Goal: Task Accomplishment & Management: Manage account settings

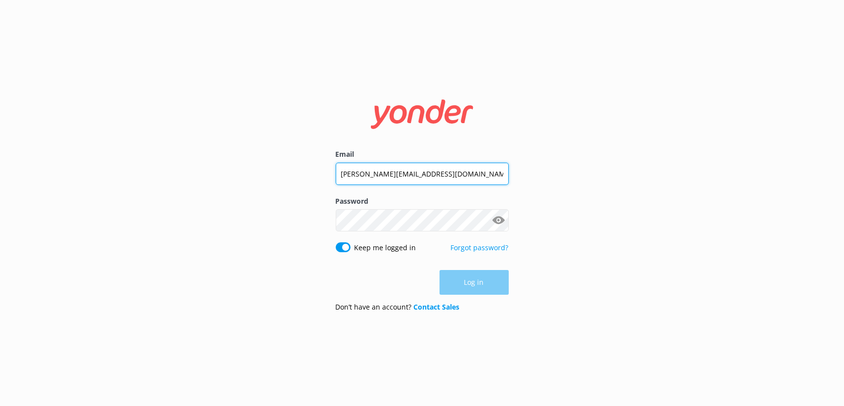
click at [387, 171] on input "[PERSON_NAME][EMAIL_ADDRESS][DOMAIN_NAME]" at bounding box center [422, 174] width 173 height 22
click at [388, 171] on input "[PERSON_NAME][EMAIL_ADDRESS][DOMAIN_NAME]" at bounding box center [422, 173] width 173 height 22
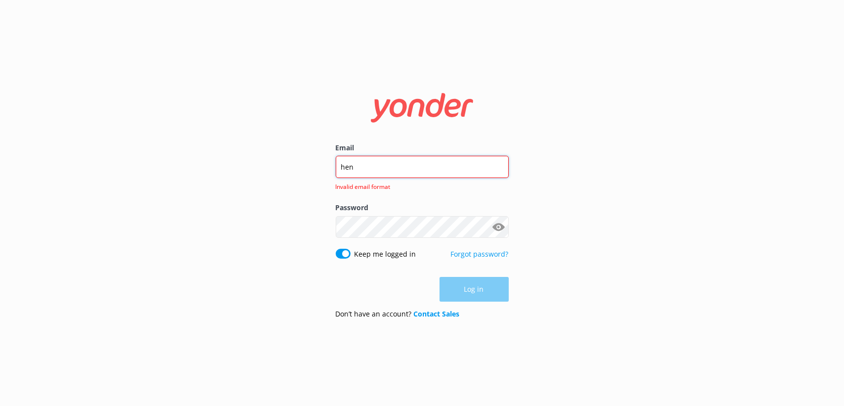
type input "[EMAIL_ADDRESS][PERSON_NAME][DOMAIN_NAME]"
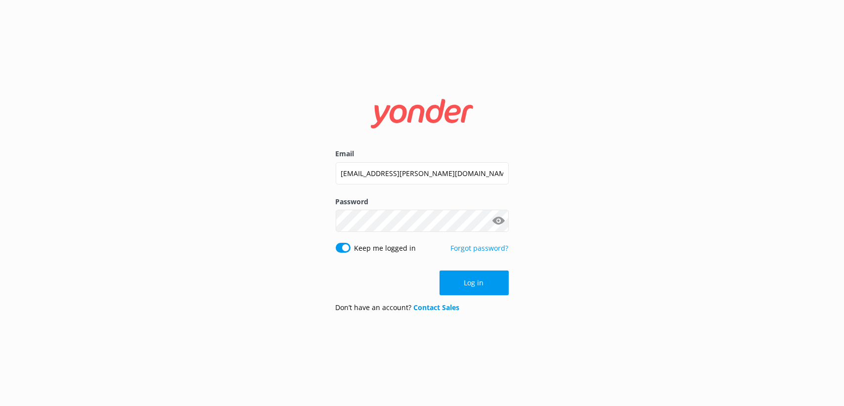
drag, startPoint x: 324, startPoint y: 232, endPoint x: 326, endPoint y: 240, distance: 8.8
click at [326, 234] on div "Email [EMAIL_ADDRESS][PERSON_NAME][DOMAIN_NAME] Password Show password Keep me …" at bounding box center [422, 203] width 198 height 234
click at [341, 249] on input "Keep me logged in" at bounding box center [343, 248] width 15 height 10
checkbox input "false"
click at [285, 281] on div "Email [EMAIL_ADDRESS][PERSON_NAME][DOMAIN_NAME] Password Show password Keep me …" at bounding box center [422, 203] width 844 height 406
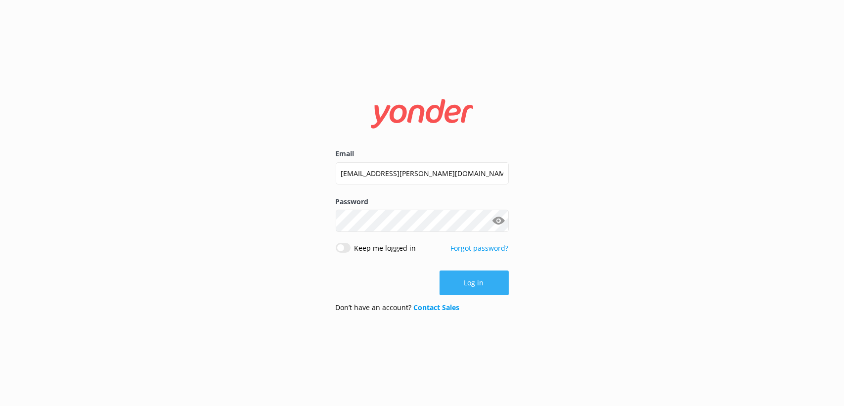
click at [451, 278] on button "Log in" at bounding box center [474, 282] width 69 height 25
